Goal: Transaction & Acquisition: Purchase product/service

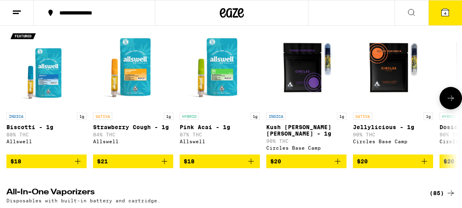
scroll to position [837, 0]
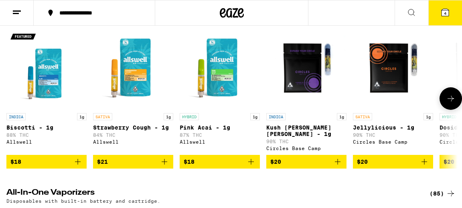
click at [140, 166] on span "$21" at bounding box center [133, 162] width 72 height 10
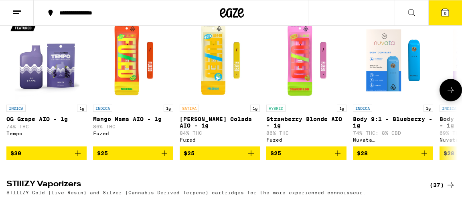
scroll to position [1030, 0]
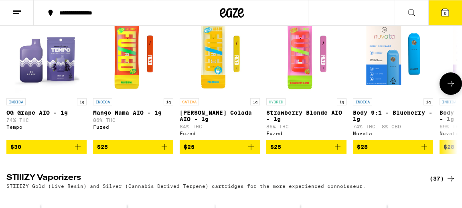
click at [208, 151] on span "$25" at bounding box center [220, 147] width 72 height 10
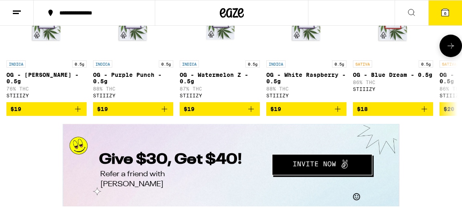
scroll to position [1248, 0]
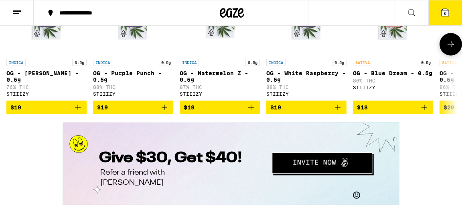
click at [394, 112] on span "$18" at bounding box center [393, 107] width 72 height 10
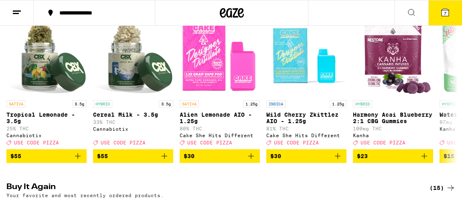
scroll to position [0, 0]
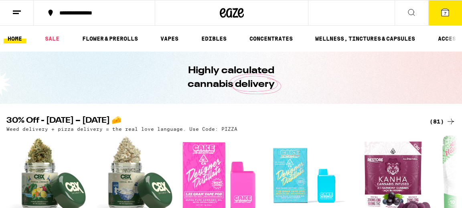
click at [448, 11] on icon at bounding box center [445, 12] width 7 height 7
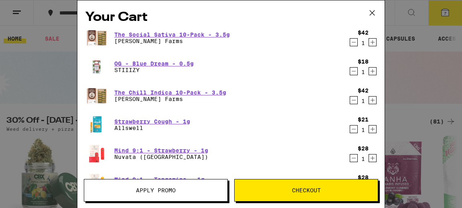
click at [355, 71] on icon "Decrement" at bounding box center [353, 71] width 7 height 10
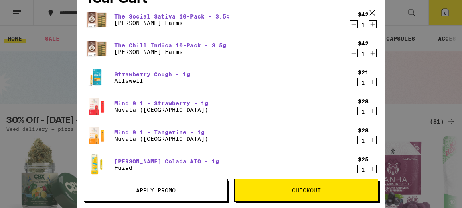
scroll to position [15, 0]
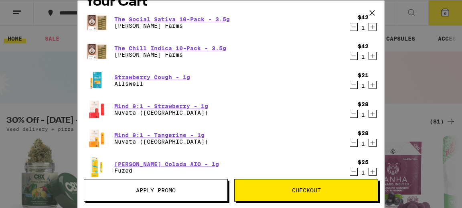
click at [354, 87] on icon "Decrement" at bounding box center [353, 85] width 7 height 10
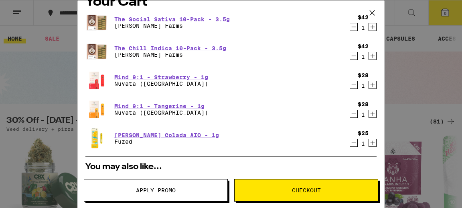
click at [293, 92] on div "The Social Sativa 10-Pack - 3.5g Lowell Farms $42 1 The Chill Indica 10-Pack - …" at bounding box center [231, 83] width 291 height 145
click at [178, 76] on link "Mind 9:1 - Strawberry - 1g" at bounding box center [161, 77] width 94 height 6
click at [132, 105] on link "Mind 9:1 - Tangerine - 1g" at bounding box center [161, 106] width 94 height 6
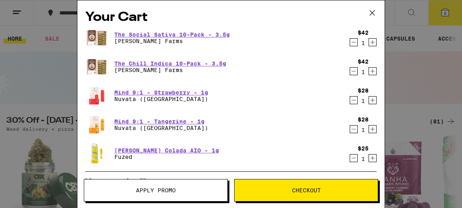
click at [316, 195] on button "Checkout" at bounding box center [306, 190] width 144 height 22
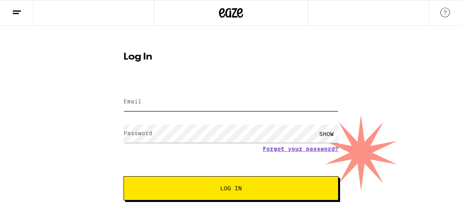
type input "[PERSON_NAME][EMAIL_ADDRESS][PERSON_NAME][DOMAIN_NAME]"
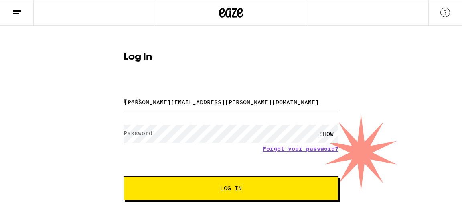
click at [233, 191] on span "Log In" at bounding box center [231, 188] width 22 height 6
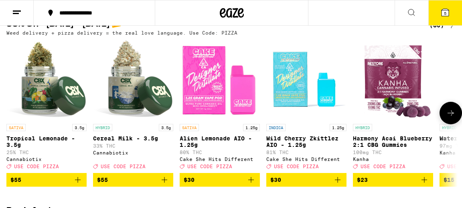
scroll to position [96, 0]
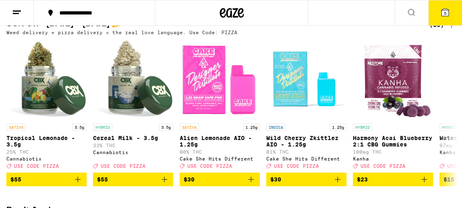
click at [444, 11] on span "5" at bounding box center [445, 13] width 2 height 5
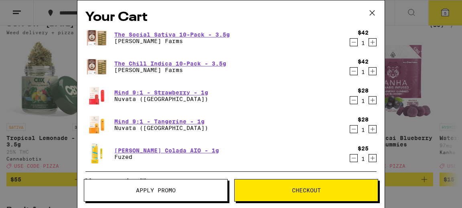
click at [174, 189] on span "Apply Promo" at bounding box center [156, 190] width 40 height 6
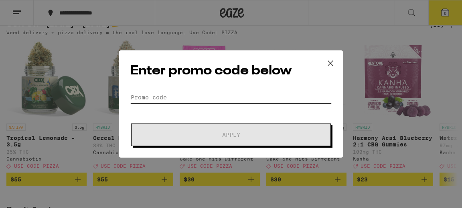
click at [172, 98] on input "Promo Code" at bounding box center [231, 97] width 202 height 12
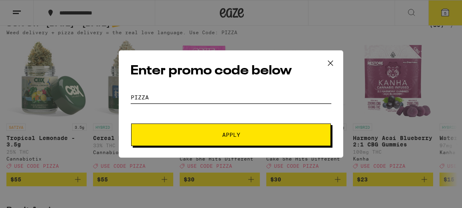
type input "pizza"
click at [232, 132] on span "Apply" at bounding box center [231, 135] width 18 height 6
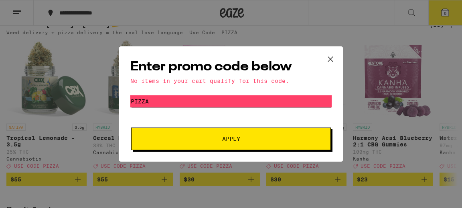
click at [330, 60] on icon at bounding box center [331, 59] width 12 height 12
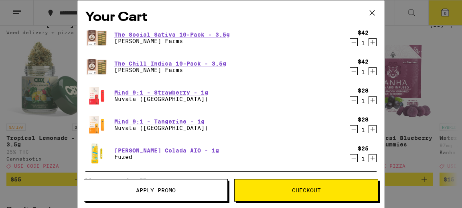
click at [353, 100] on icon "Decrement" at bounding box center [353, 100] width 7 height 10
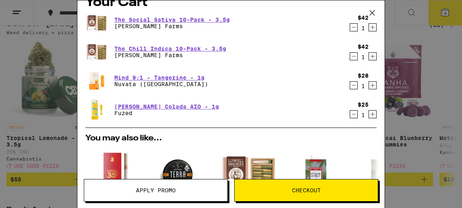
scroll to position [12, 0]
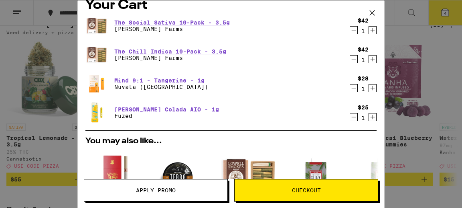
click at [353, 116] on icon "Decrement" at bounding box center [353, 117] width 7 height 10
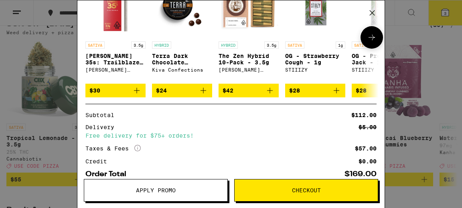
scroll to position [0, 0]
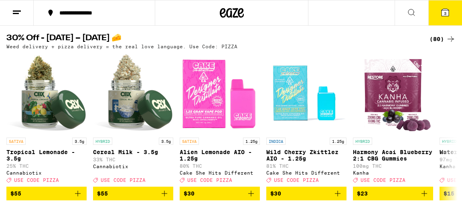
scroll to position [102, 0]
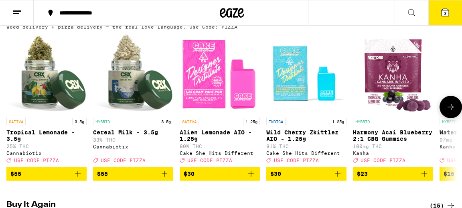
click at [223, 178] on span "$30" at bounding box center [220, 174] width 72 height 10
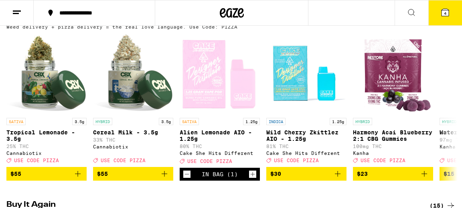
click at [446, 18] on button "4" at bounding box center [446, 12] width 34 height 25
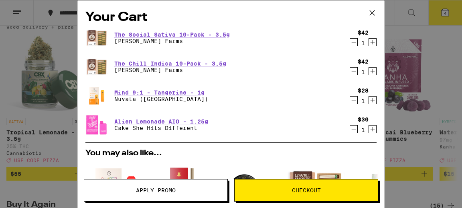
click at [177, 188] on span "Apply Promo" at bounding box center [155, 190] width 143 height 6
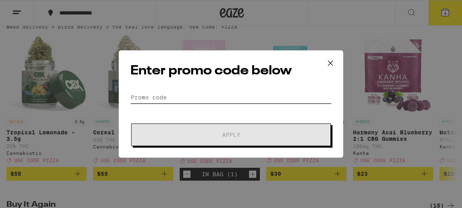
click at [185, 93] on input "Promo Code" at bounding box center [231, 97] width 202 height 12
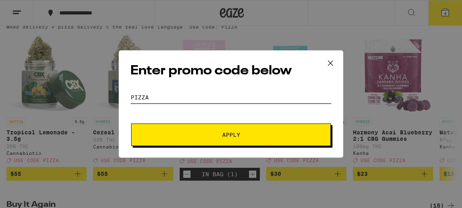
type input "Pizza"
click at [232, 130] on button "Apply" at bounding box center [231, 134] width 200 height 22
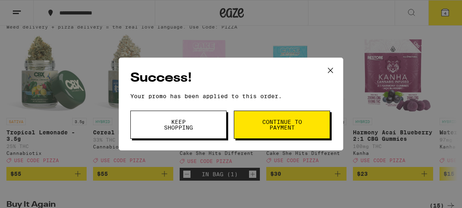
click at [274, 135] on button "Continue to payment" at bounding box center [282, 124] width 96 height 28
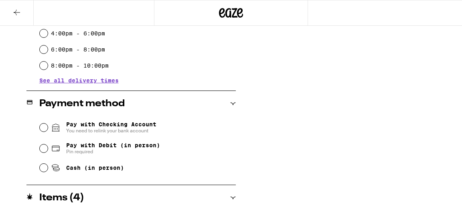
scroll to position [272, 0]
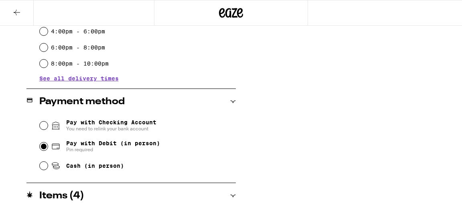
click at [44, 146] on input "Pay with Debit (in person) Pin required" at bounding box center [44, 146] width 8 height 8
radio input "true"
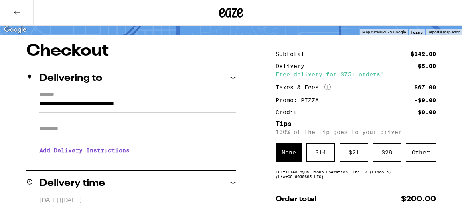
scroll to position [99, 0]
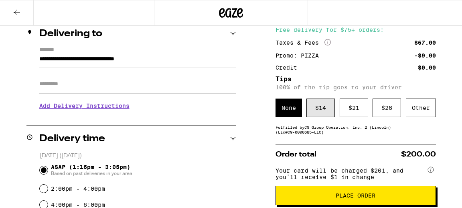
click at [322, 111] on div "$ 14" at bounding box center [321, 107] width 29 height 18
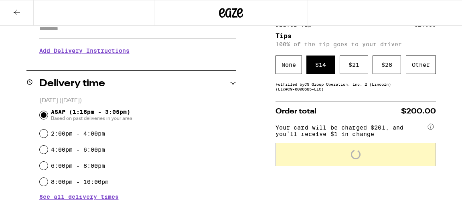
scroll to position [155, 0]
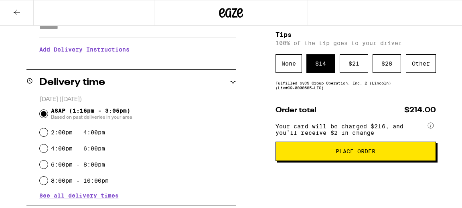
click at [364, 154] on span "Place Order" at bounding box center [356, 151] width 40 height 6
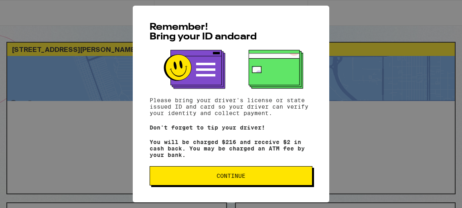
click at [250, 178] on span "Continue" at bounding box center [231, 176] width 149 height 6
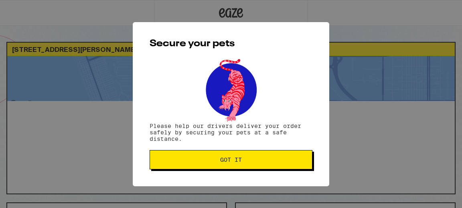
click at [230, 162] on span "Got it" at bounding box center [231, 160] width 22 height 6
